Goal: Navigation & Orientation: Find specific page/section

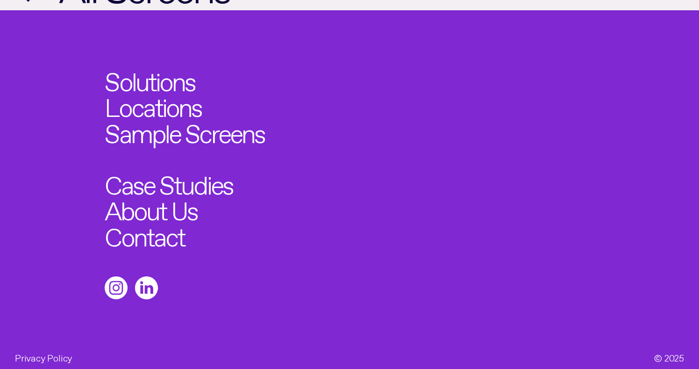
scroll to position [866, 0]
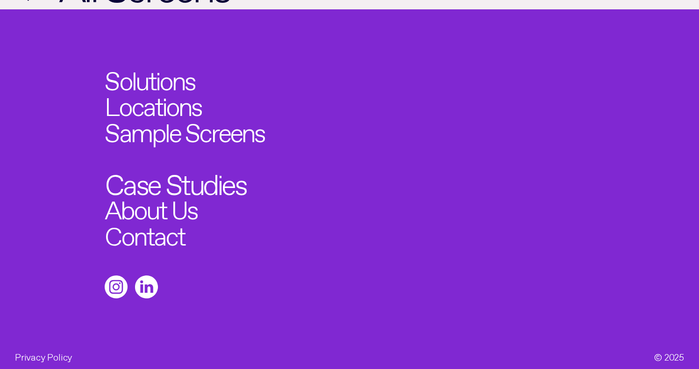
click at [186, 167] on link "Case Studies" at bounding box center [176, 180] width 141 height 28
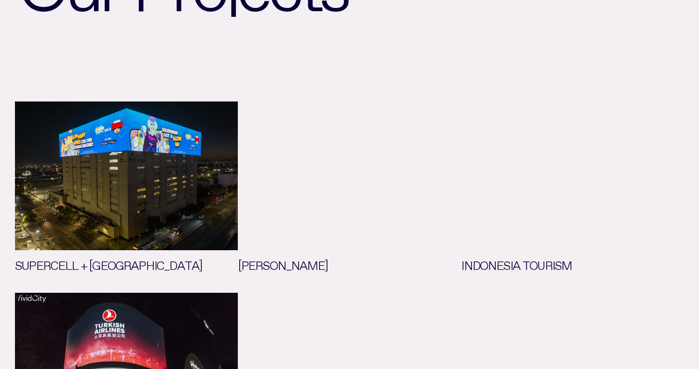
scroll to position [135, 0]
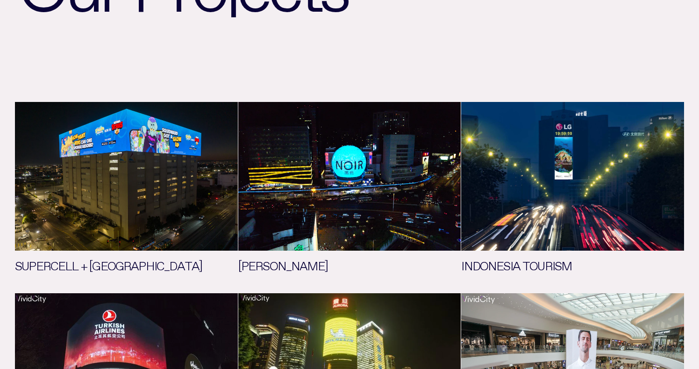
click at [392, 170] on link "See more" at bounding box center [349, 190] width 223 height 176
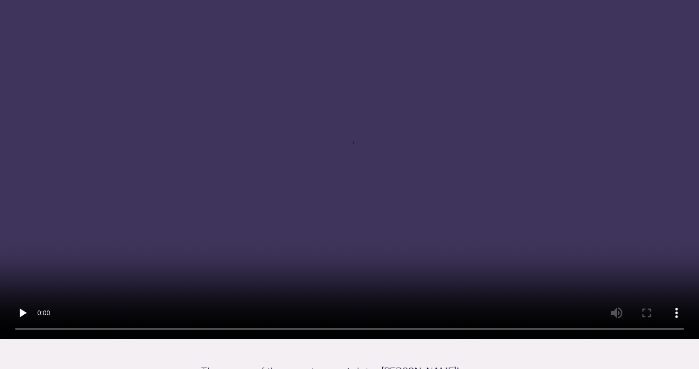
scroll to position [189, 0]
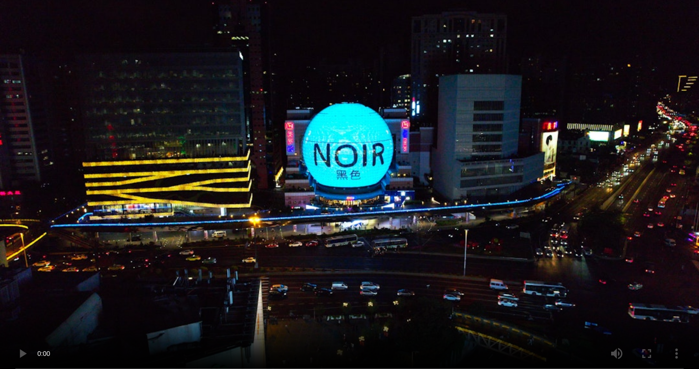
click at [346, 186] on video at bounding box center [349, 183] width 699 height 391
click at [376, 234] on video at bounding box center [349, 183] width 699 height 391
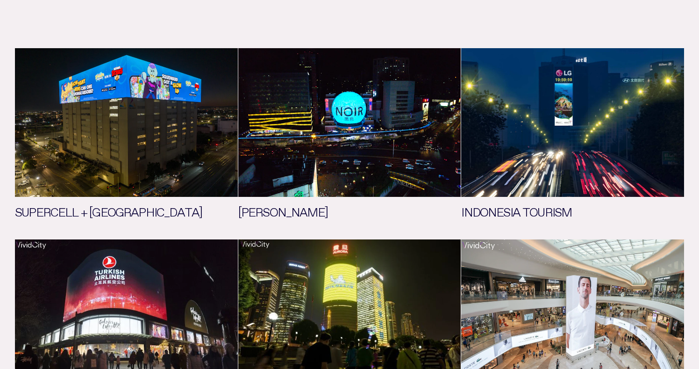
scroll to position [135, 0]
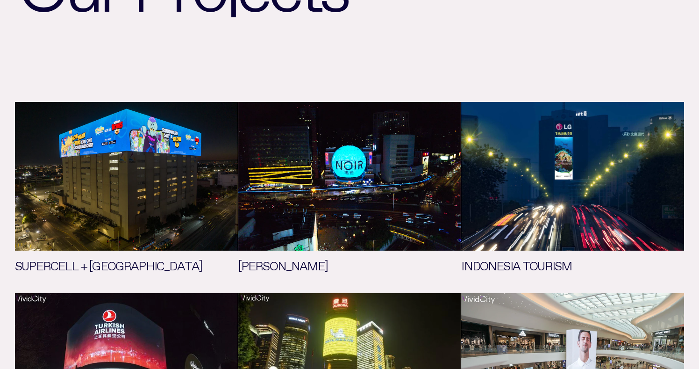
click at [122, 170] on link "See more" at bounding box center [126, 190] width 223 height 176
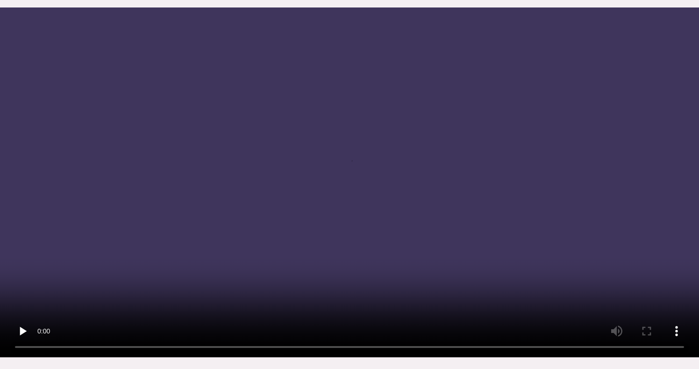
scroll to position [207, 0]
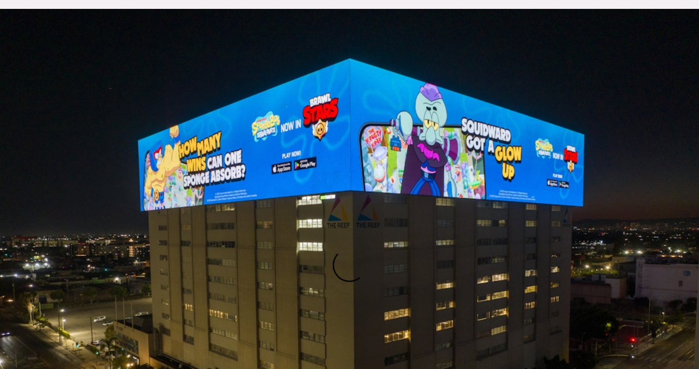
click at [354, 161] on video at bounding box center [349, 271] width 699 height 524
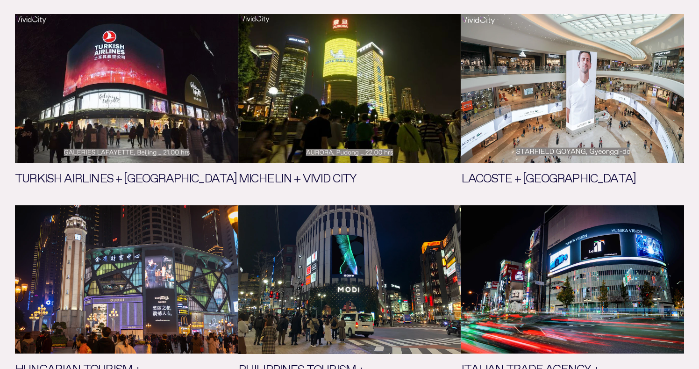
scroll to position [415, 0]
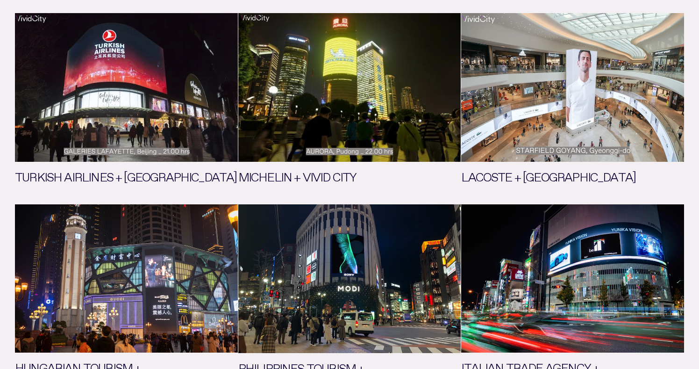
click at [569, 111] on link "See more" at bounding box center [572, 101] width 223 height 176
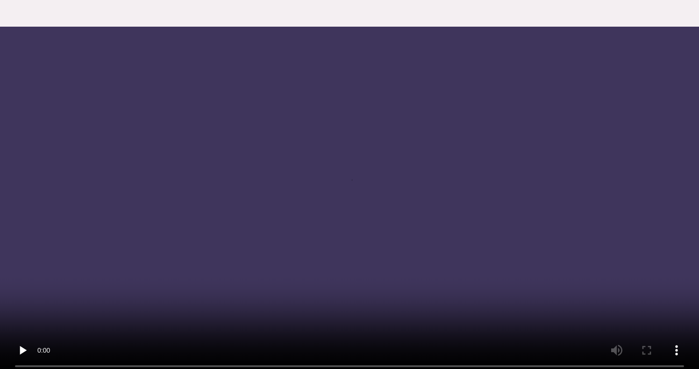
scroll to position [190, 0]
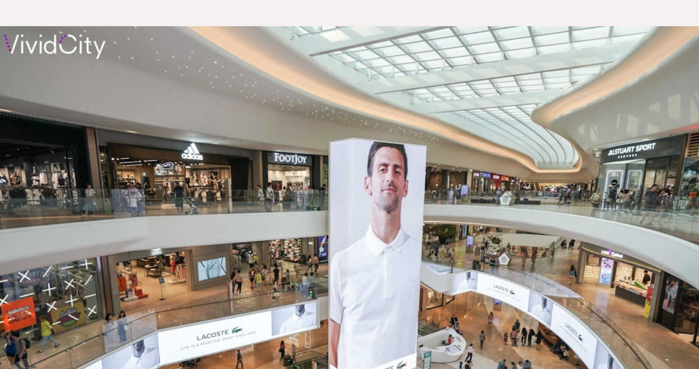
click at [349, 185] on video at bounding box center [349, 259] width 699 height 466
click at [349, 189] on video at bounding box center [349, 259] width 699 height 466
click at [345, 180] on video at bounding box center [349, 259] width 699 height 466
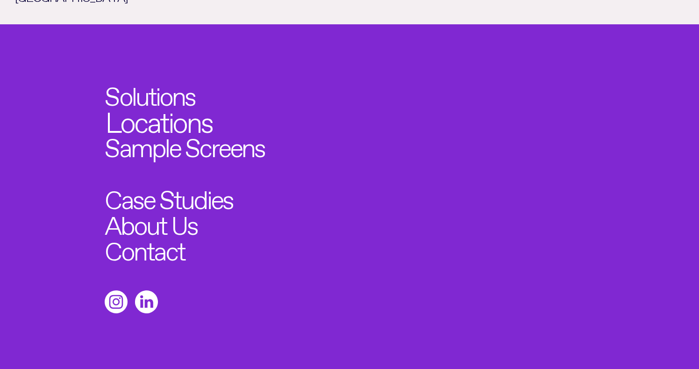
scroll to position [1001, 0]
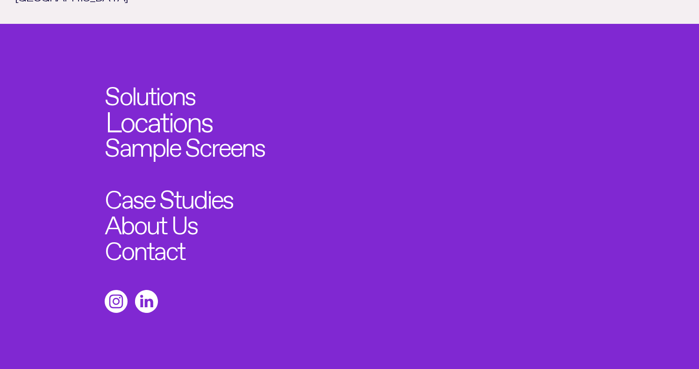
click at [134, 104] on link "Locations" at bounding box center [158, 118] width 107 height 28
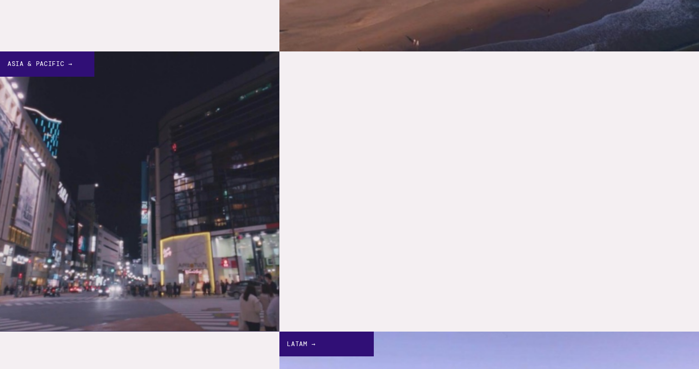
scroll to position [1314, 0]
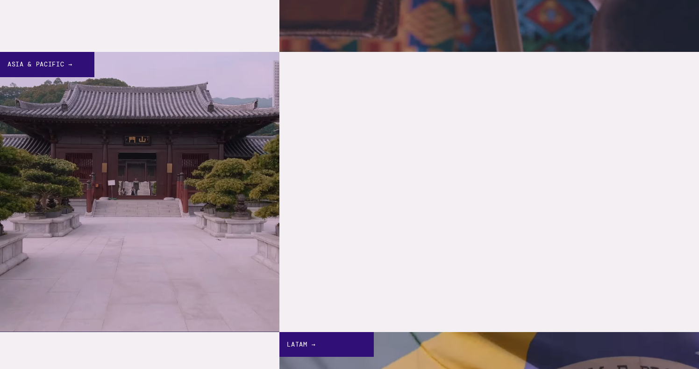
click at [49, 61] on div "Asia & Pacific →" at bounding box center [47, 64] width 94 height 25
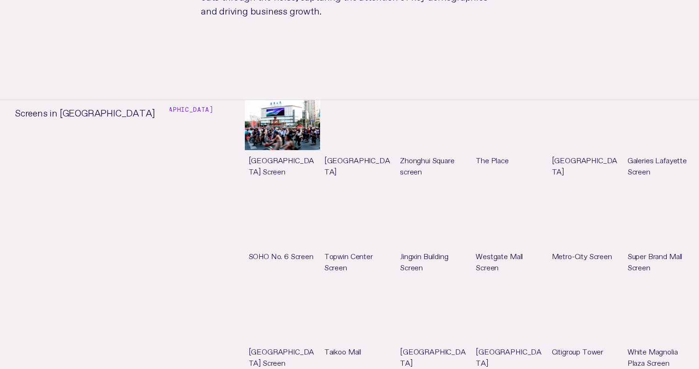
scroll to position [720, 0]
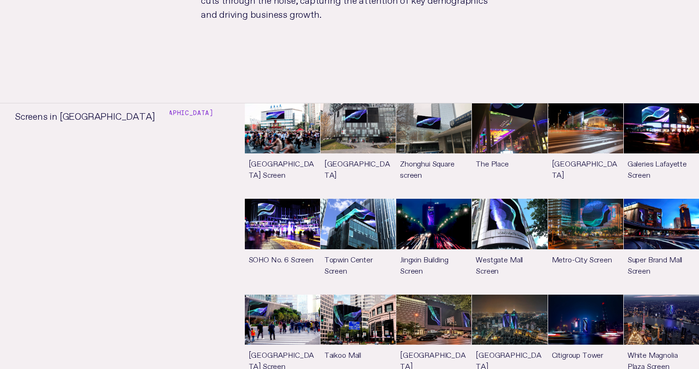
click at [154, 108] on h4 "[GEOGRAPHIC_DATA]" at bounding box center [176, 113] width 73 height 10
click at [274, 121] on link "See more" at bounding box center [282, 150] width 75 height 95
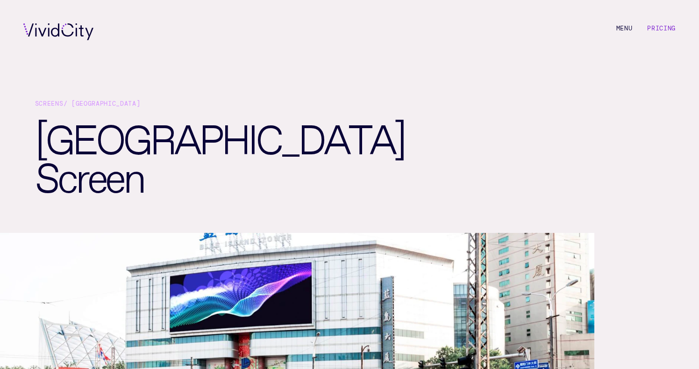
click at [82, 101] on div "Screens / [GEOGRAPHIC_DATA]" at bounding box center [349, 107] width 629 height 16
click at [48, 102] on link "Screens" at bounding box center [49, 104] width 28 height 8
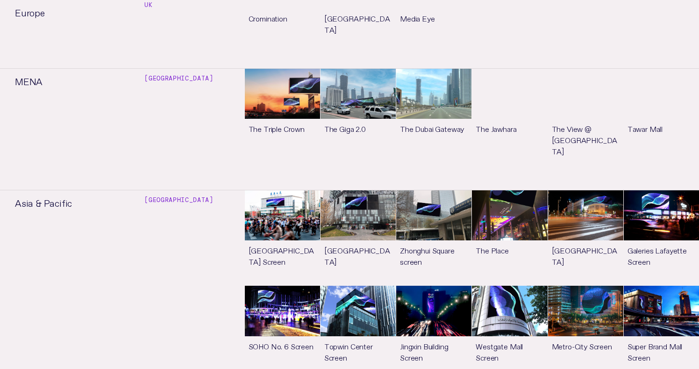
scroll to position [1471, 0]
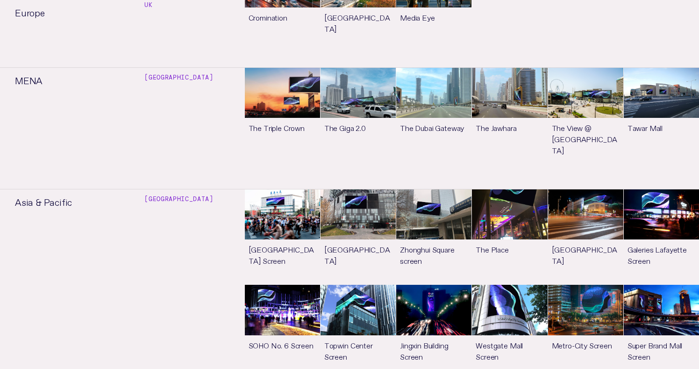
click at [588, 285] on link "See more" at bounding box center [585, 332] width 75 height 95
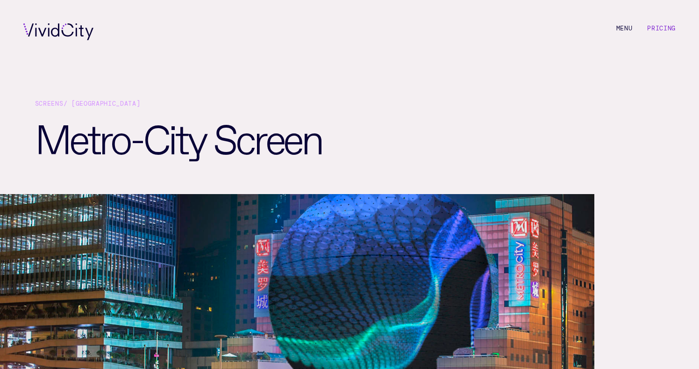
click at [97, 102] on div "Screens / [GEOGRAPHIC_DATA]" at bounding box center [349, 107] width 629 height 16
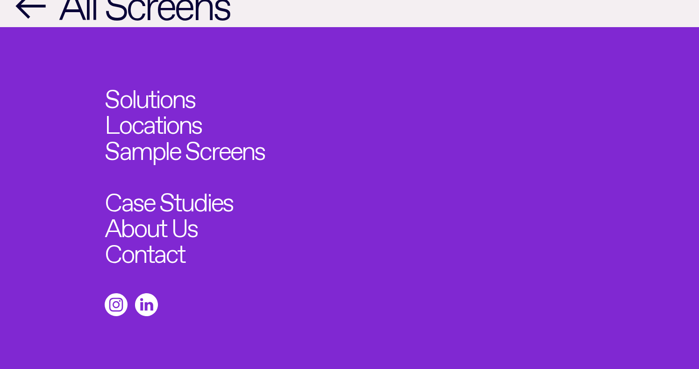
scroll to position [1239, 0]
